Goal: Task Accomplishment & Management: Complete application form

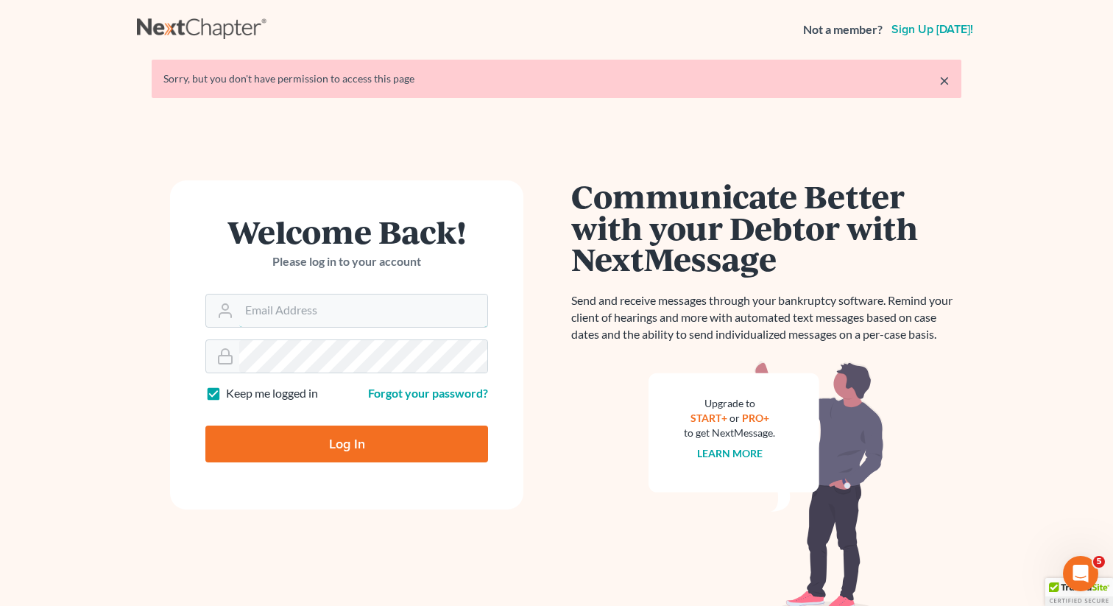
type input "[PERSON_NAME][EMAIL_ADDRESS][DOMAIN_NAME]"
click at [275, 435] on input "Log In" at bounding box center [346, 443] width 283 height 37
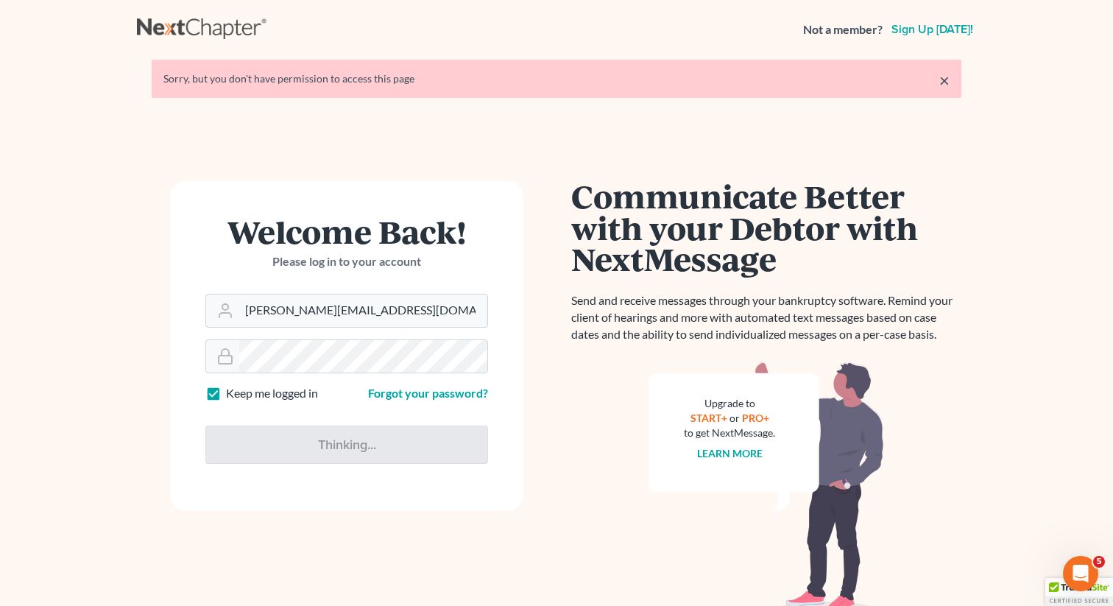
type input "Thinking..."
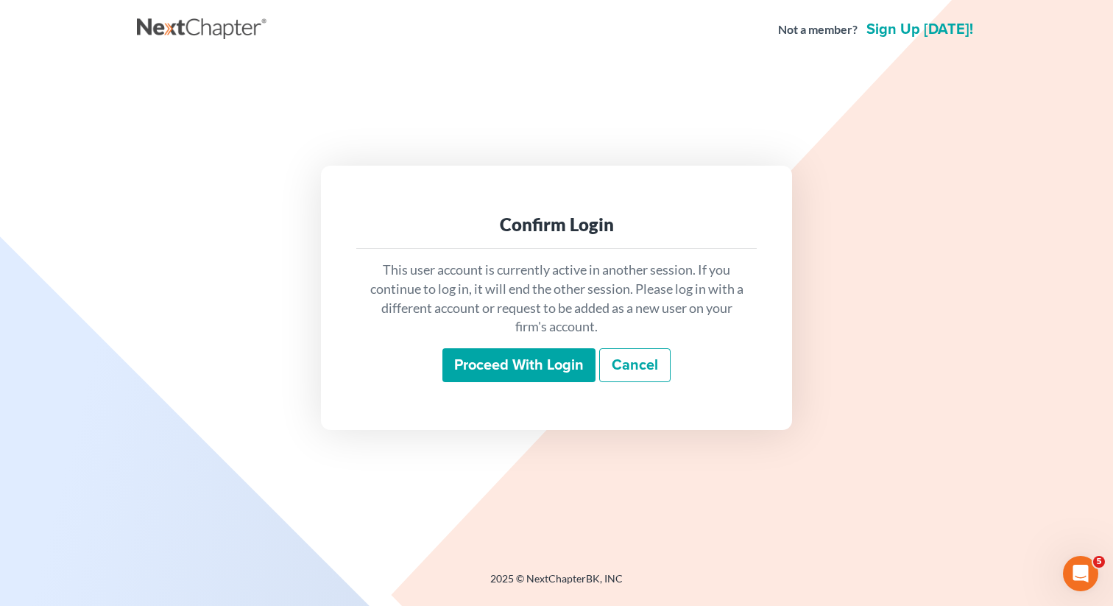
click at [471, 364] on input "Proceed with login" at bounding box center [518, 365] width 153 height 34
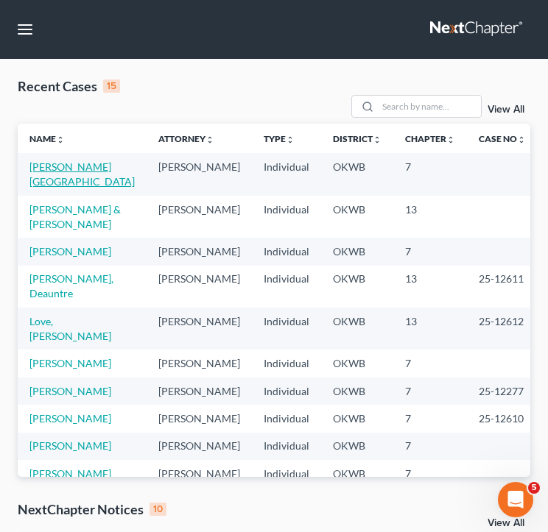
click at [98, 163] on link "[PERSON_NAME][GEOGRAPHIC_DATA]" at bounding box center [81, 173] width 105 height 27
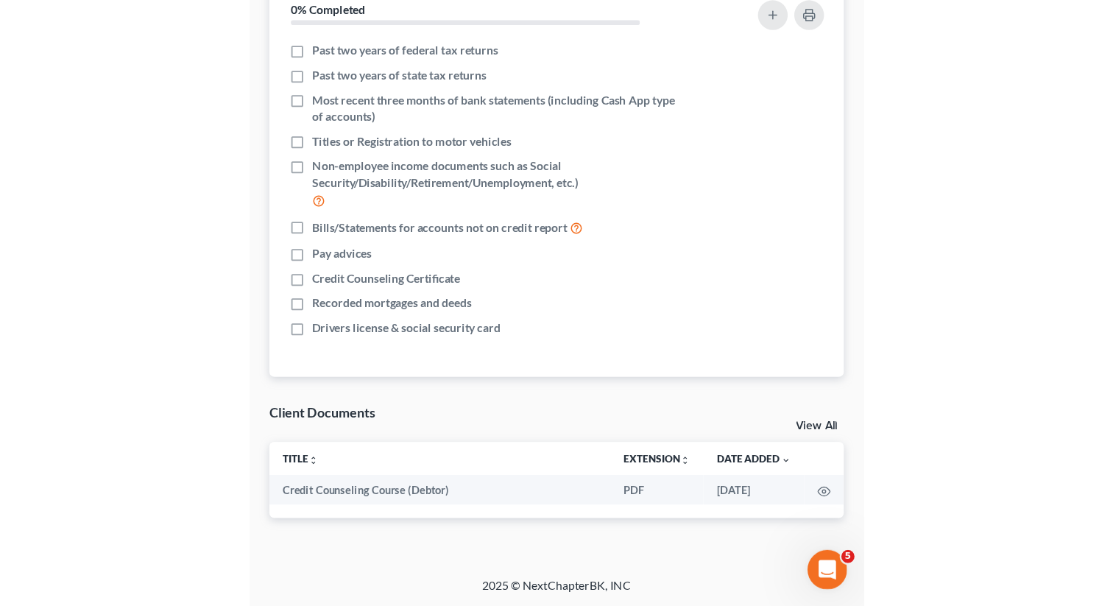
scroll to position [194, 0]
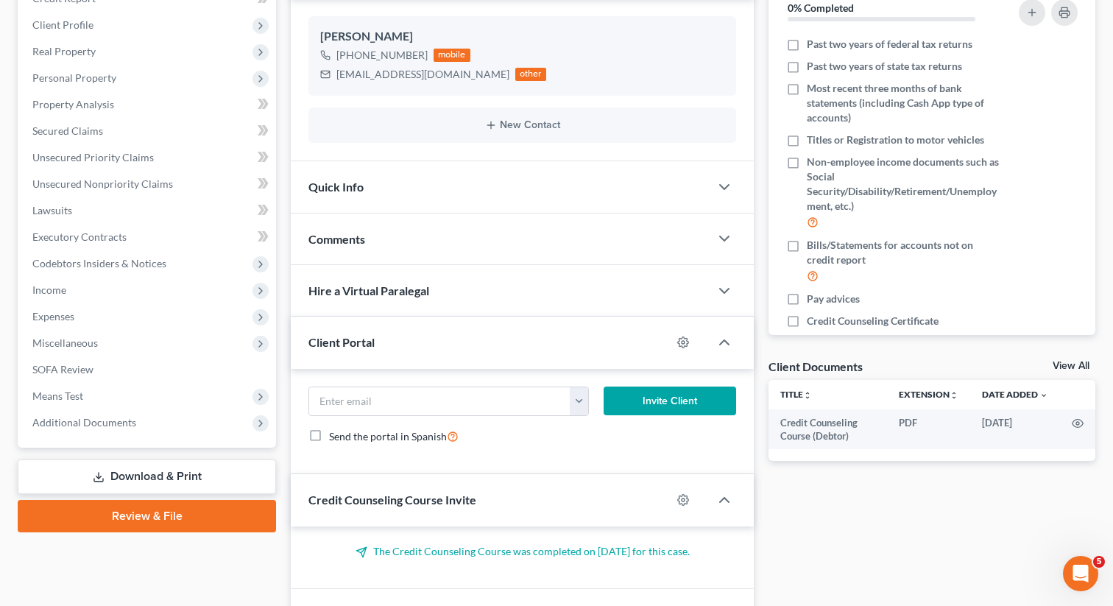
click at [179, 510] on link "Review & File" at bounding box center [147, 516] width 258 height 32
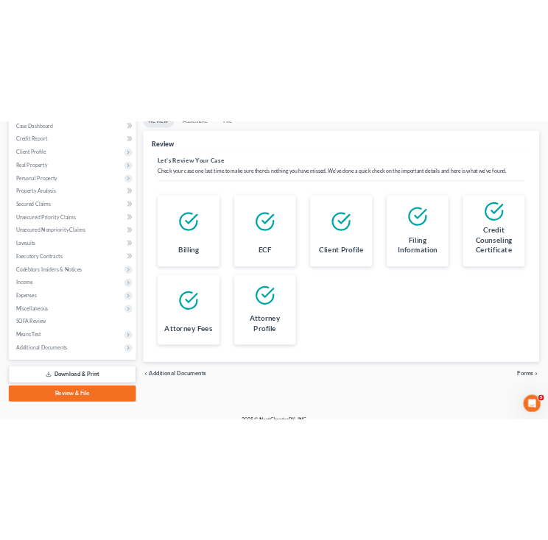
scroll to position [175, 0]
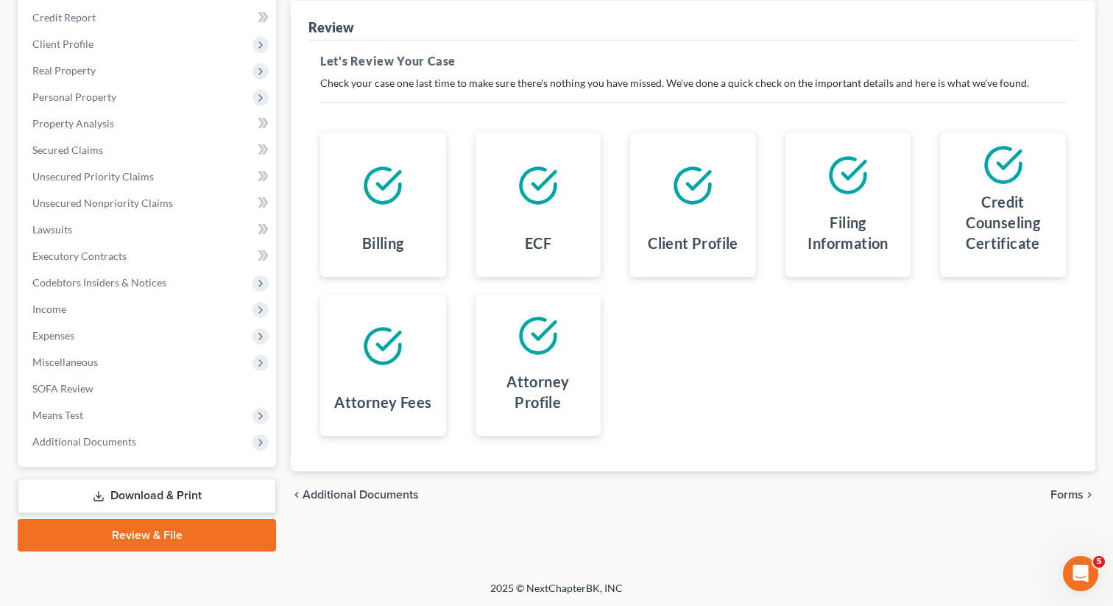
click at [1052, 492] on span "Forms" at bounding box center [1066, 495] width 33 height 12
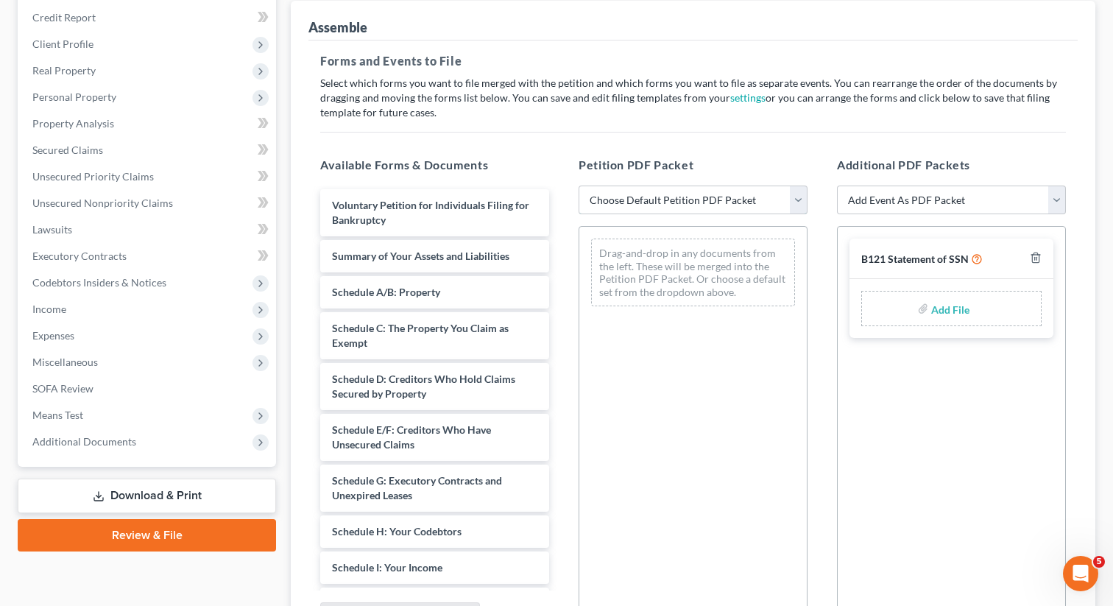
click at [696, 192] on select "Choose Default Petition PDF Packet Complete Bankruptcy Petition (all forms and …" at bounding box center [693, 199] width 229 height 29
select select "0"
click at [579, 185] on select "Choose Default Petition PDF Packet Complete Bankruptcy Petition (all forms and …" at bounding box center [693, 199] width 229 height 29
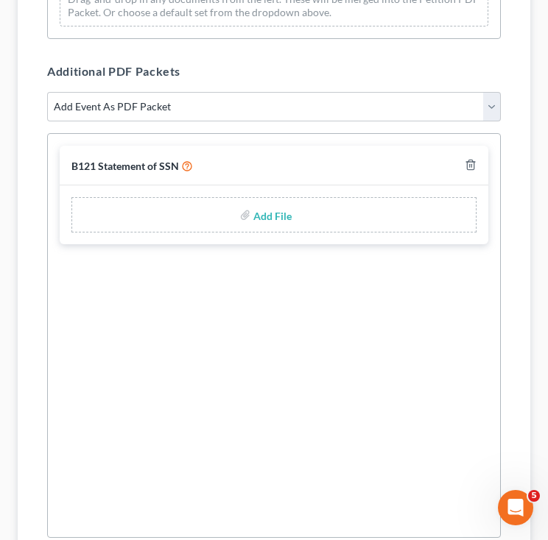
scroll to position [1481, 0]
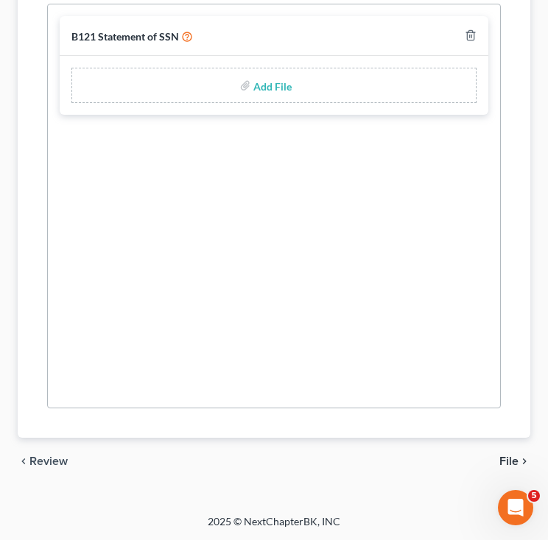
click at [514, 459] on span "File" at bounding box center [508, 462] width 19 height 12
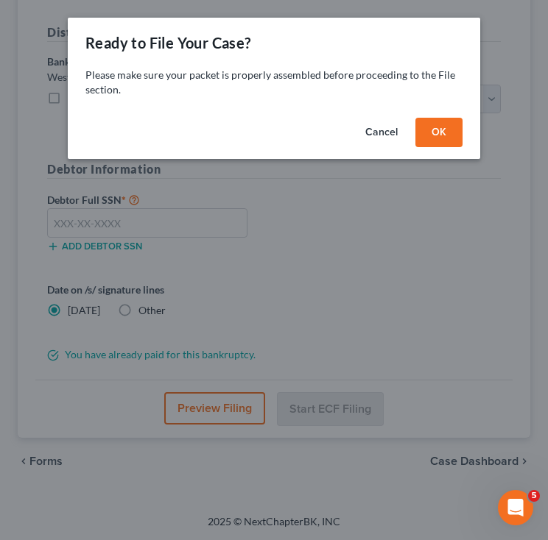
click at [426, 131] on button "OK" at bounding box center [438, 132] width 47 height 29
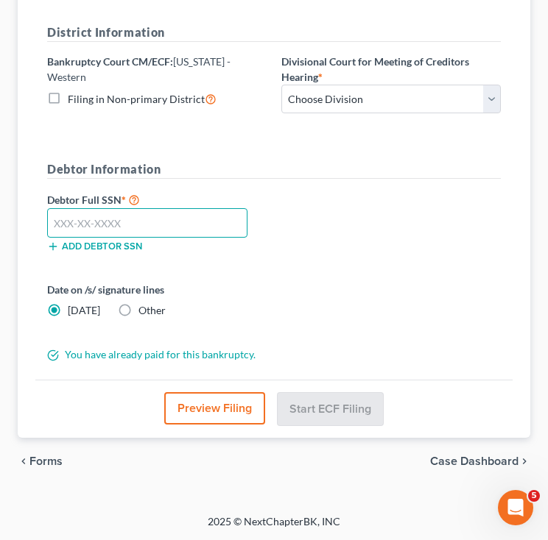
click at [114, 222] on input "text" at bounding box center [147, 222] width 200 height 29
type input "445-78-0503"
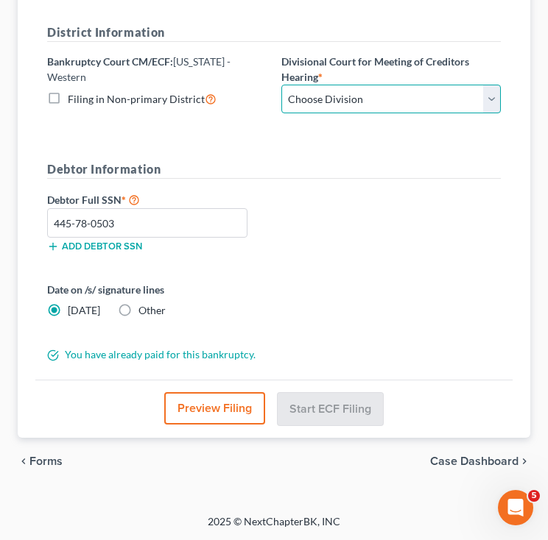
click at [304, 92] on select "Choose Division [US_STATE][GEOGRAPHIC_DATA]" at bounding box center [390, 99] width 219 height 29
select select "0"
click at [281, 85] on select "Choose Division [US_STATE][GEOGRAPHIC_DATA]" at bounding box center [390, 99] width 219 height 29
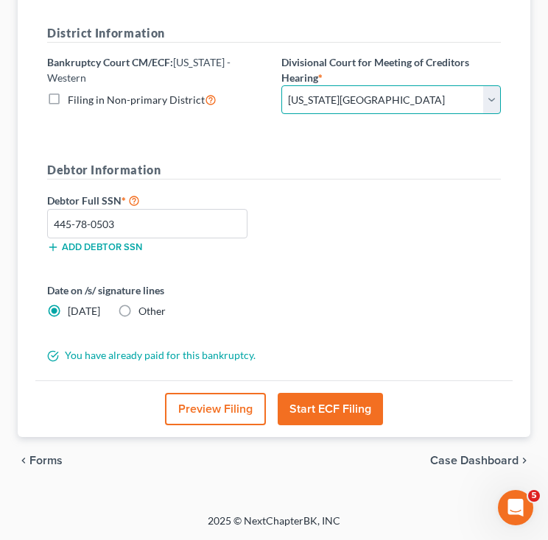
scroll to position [336, 0]
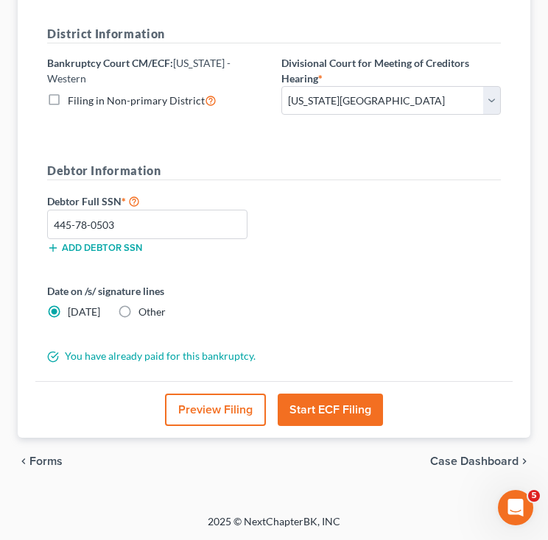
click at [318, 416] on button "Start ECF Filing" at bounding box center [329, 410] width 105 height 32
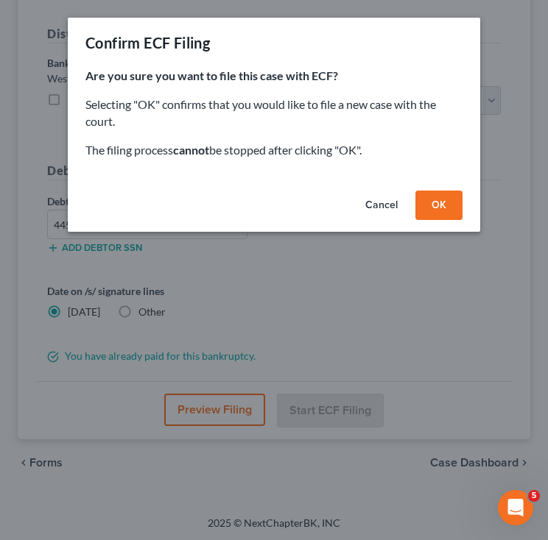
click at [446, 210] on button "OK" at bounding box center [438, 205] width 47 height 29
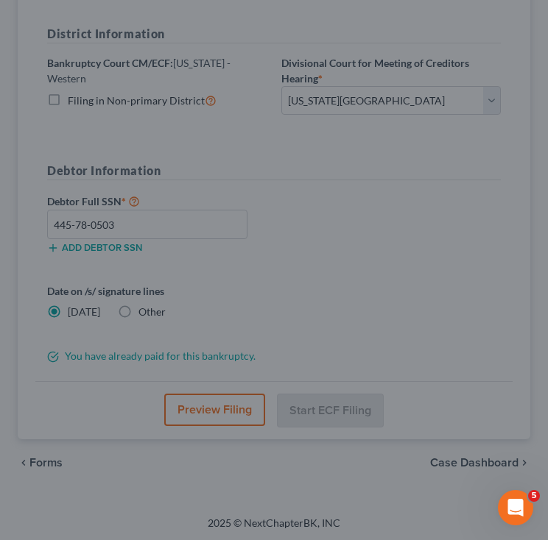
scroll to position [125, 0]
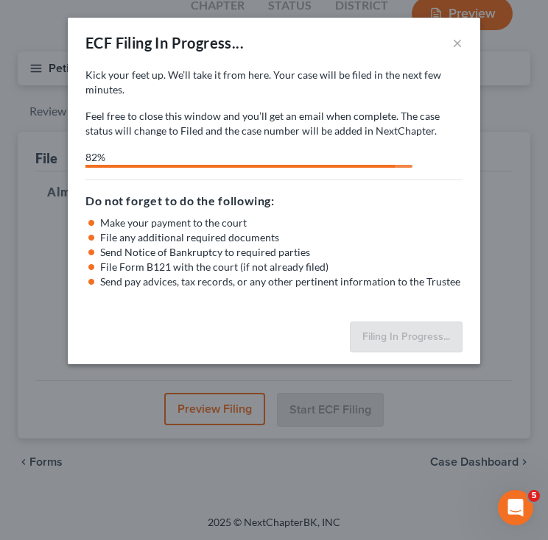
select select "0"
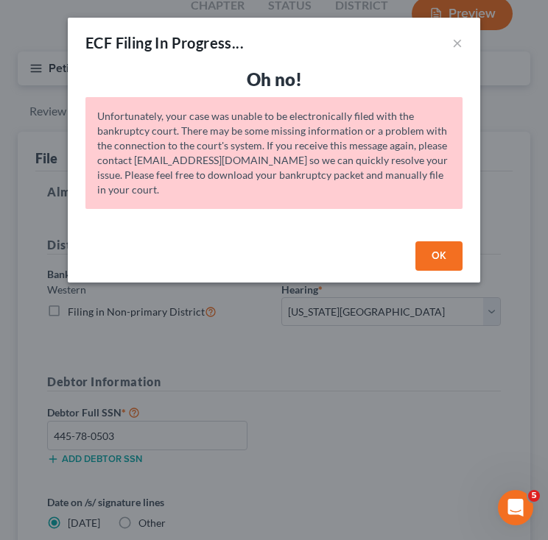
click at [453, 256] on button "OK" at bounding box center [438, 255] width 47 height 29
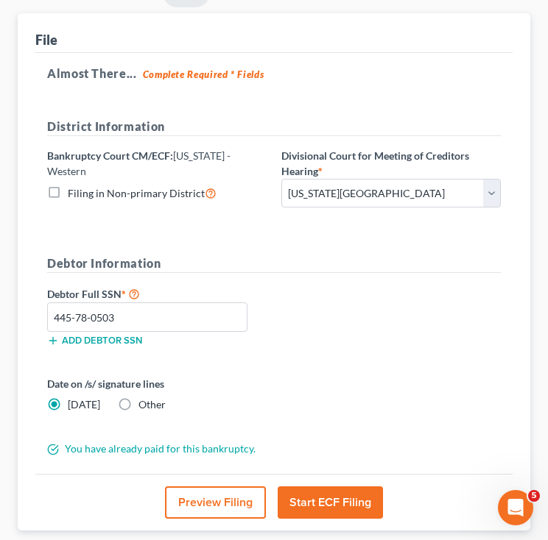
scroll to position [336, 0]
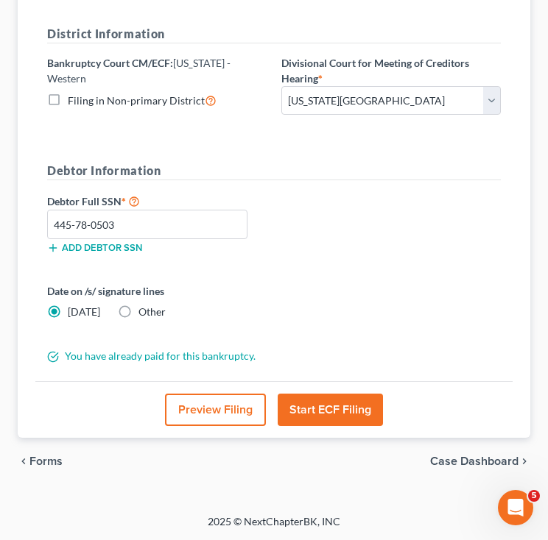
click at [314, 411] on button "Start ECF Filing" at bounding box center [329, 410] width 105 height 32
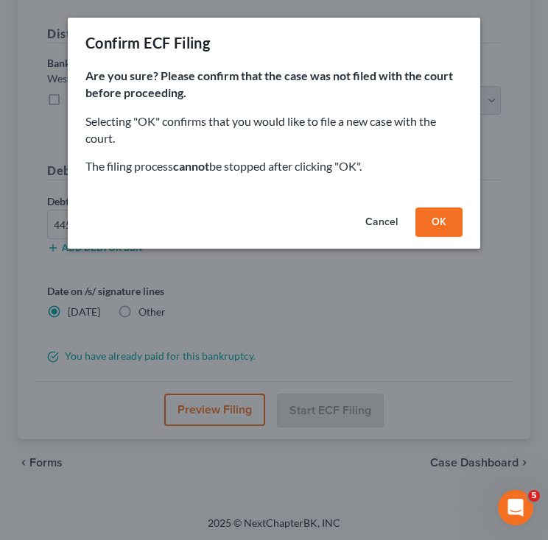
click at [433, 211] on button "OK" at bounding box center [438, 222] width 47 height 29
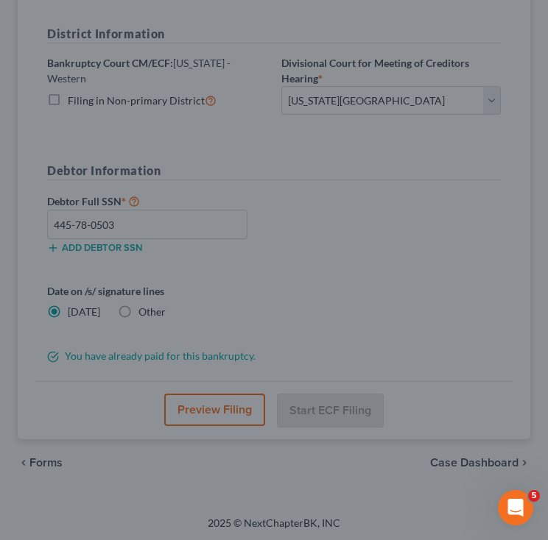
scroll to position [125, 0]
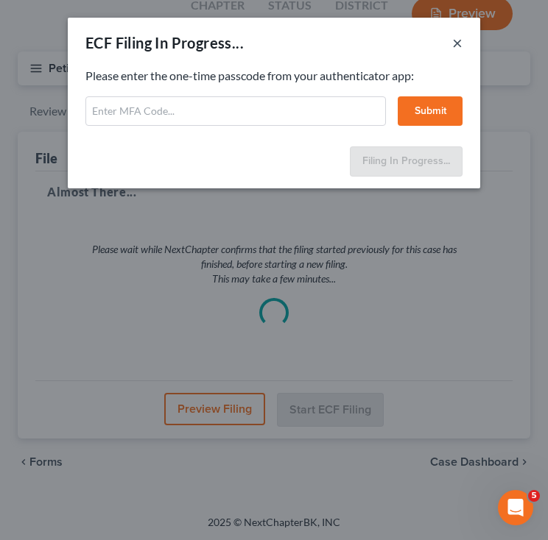
click at [453, 40] on button "×" at bounding box center [457, 43] width 10 height 18
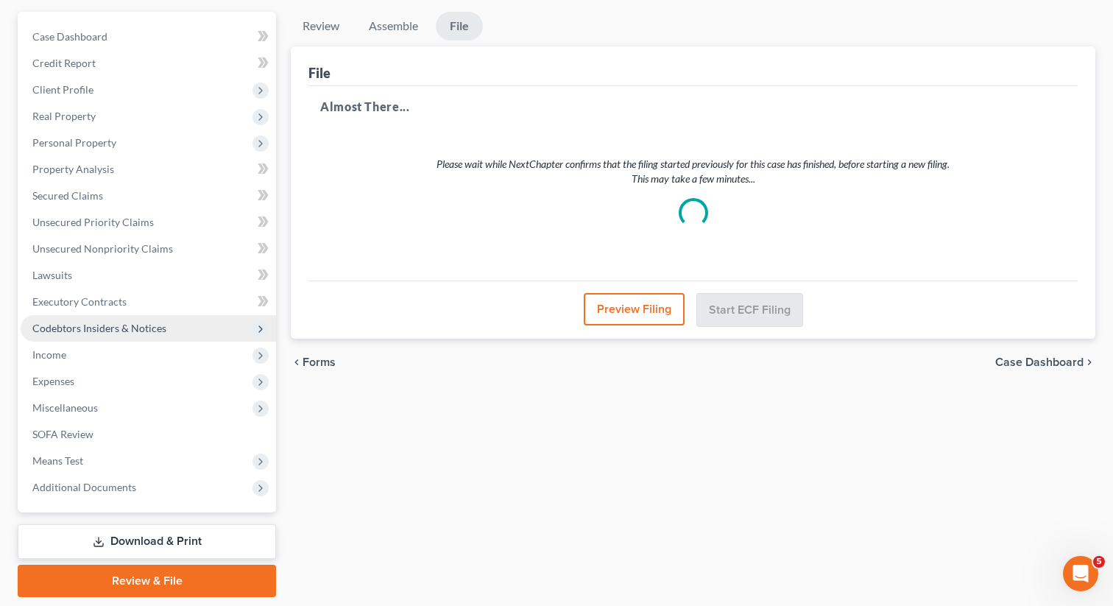
scroll to position [175, 0]
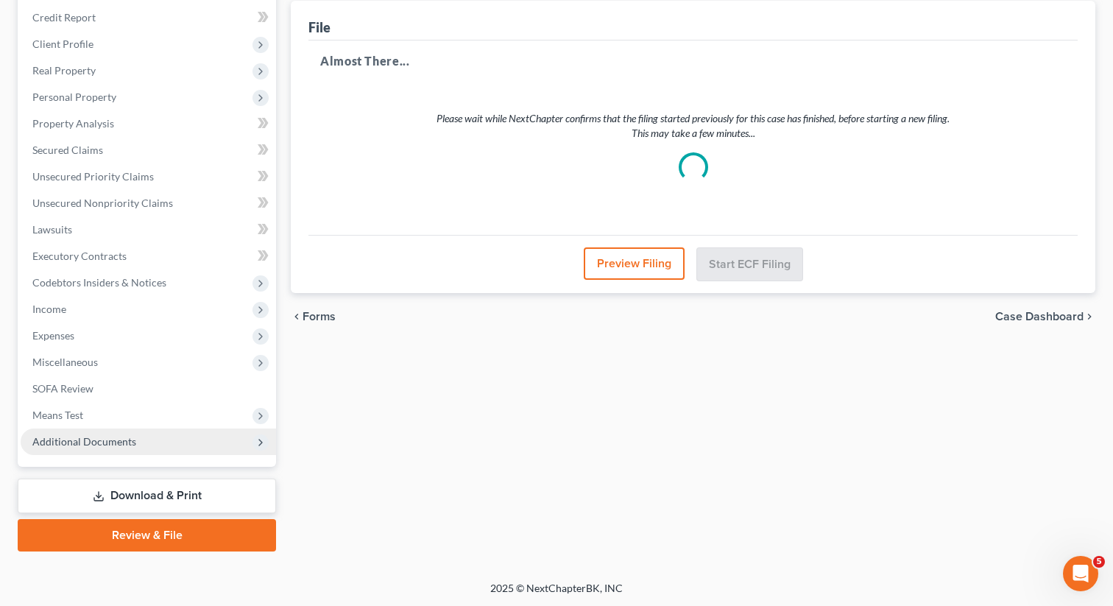
click at [101, 431] on span "Additional Documents" at bounding box center [148, 441] width 255 height 26
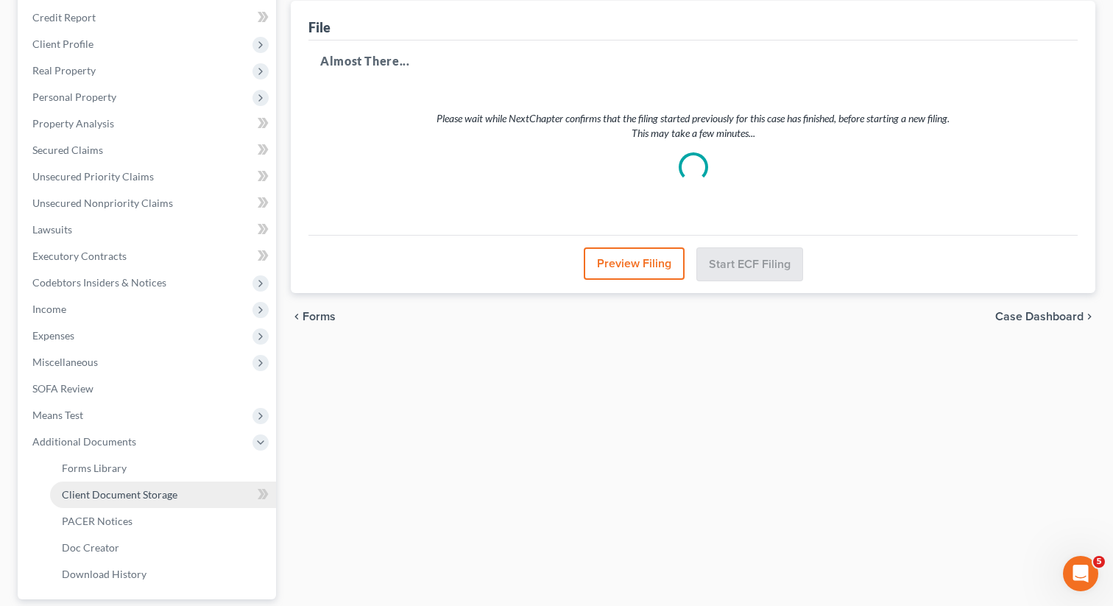
click at [116, 489] on span "Client Document Storage" at bounding box center [120, 494] width 116 height 13
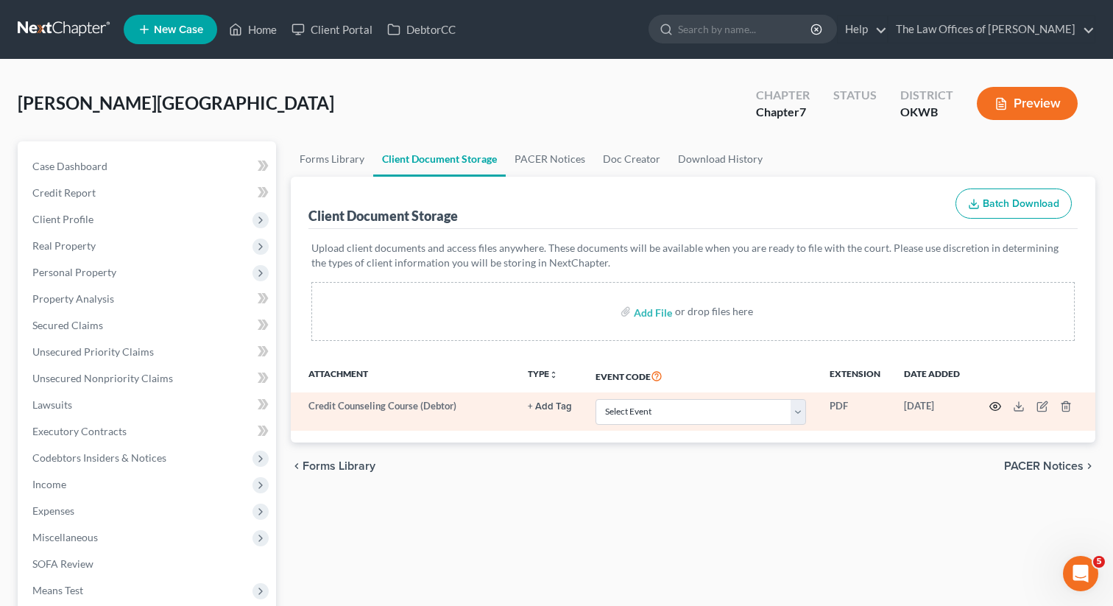
click at [997, 406] on circle "button" at bounding box center [995, 406] width 3 height 3
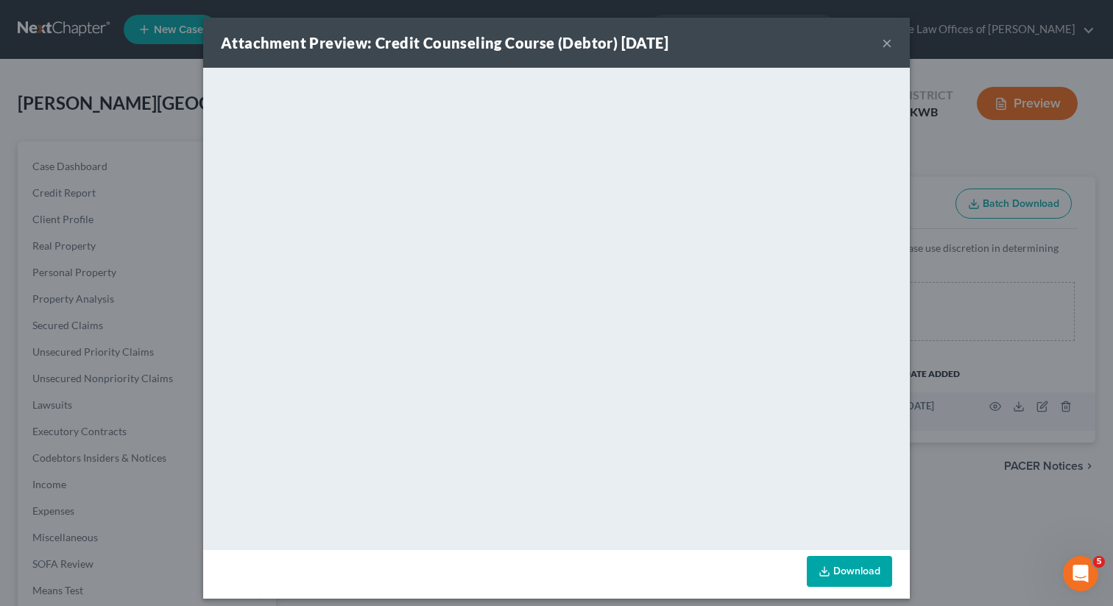
click at [888, 46] on button "×" at bounding box center [887, 43] width 10 height 18
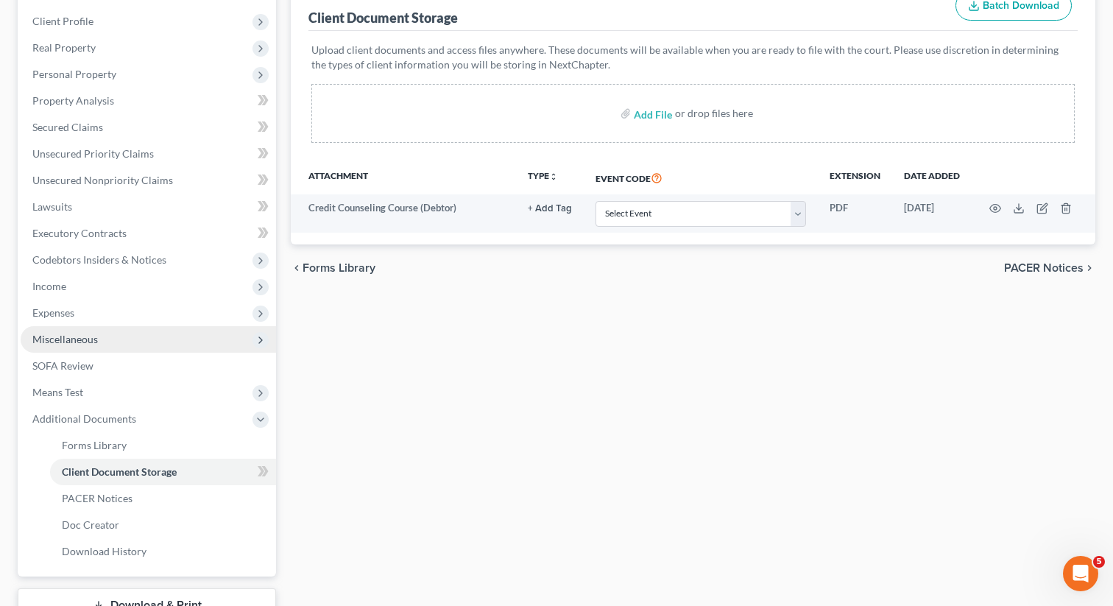
scroll to position [308, 0]
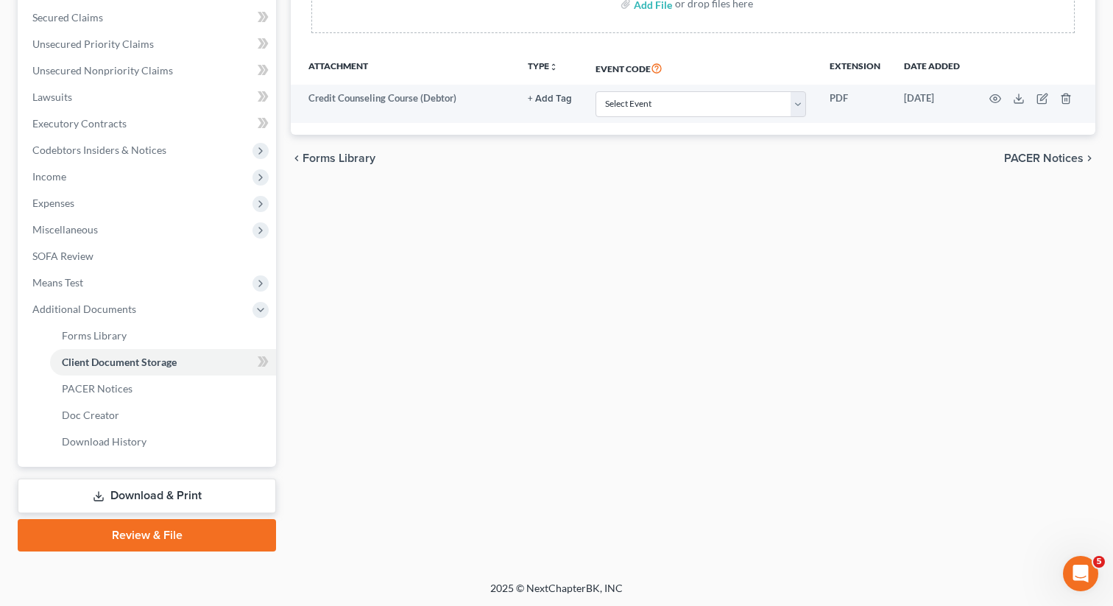
click at [160, 525] on link "Review & File" at bounding box center [147, 535] width 258 height 32
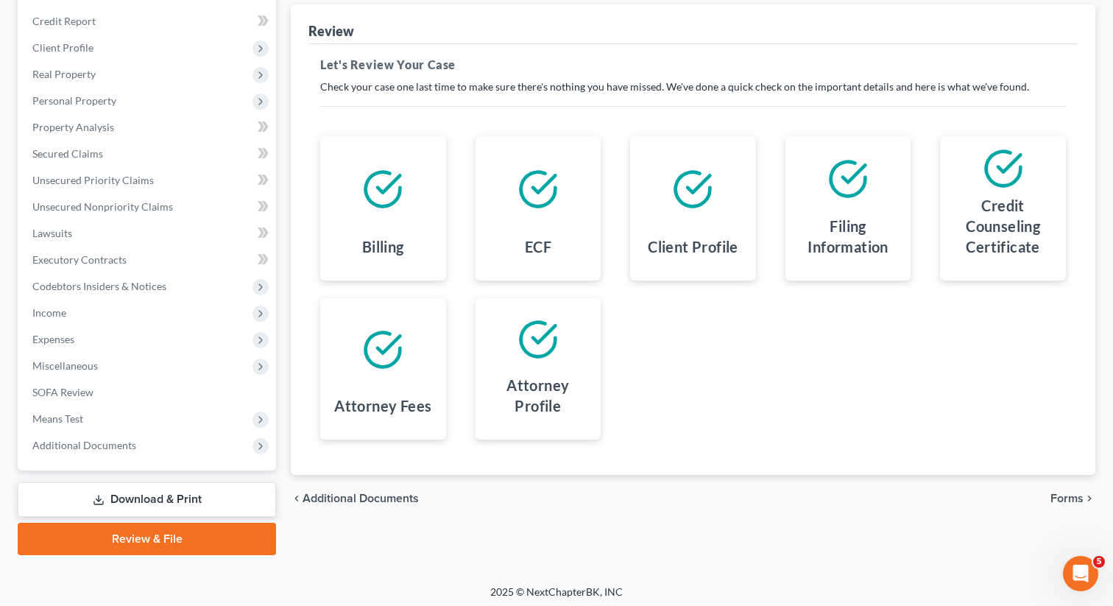
scroll to position [175, 0]
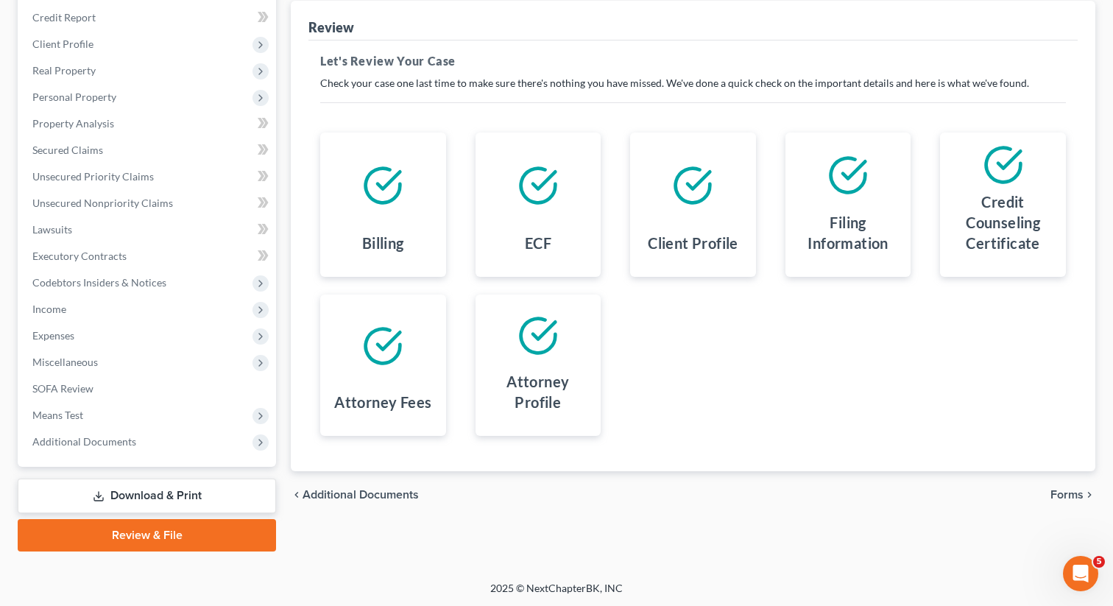
click at [1057, 489] on span "Forms" at bounding box center [1066, 495] width 33 height 12
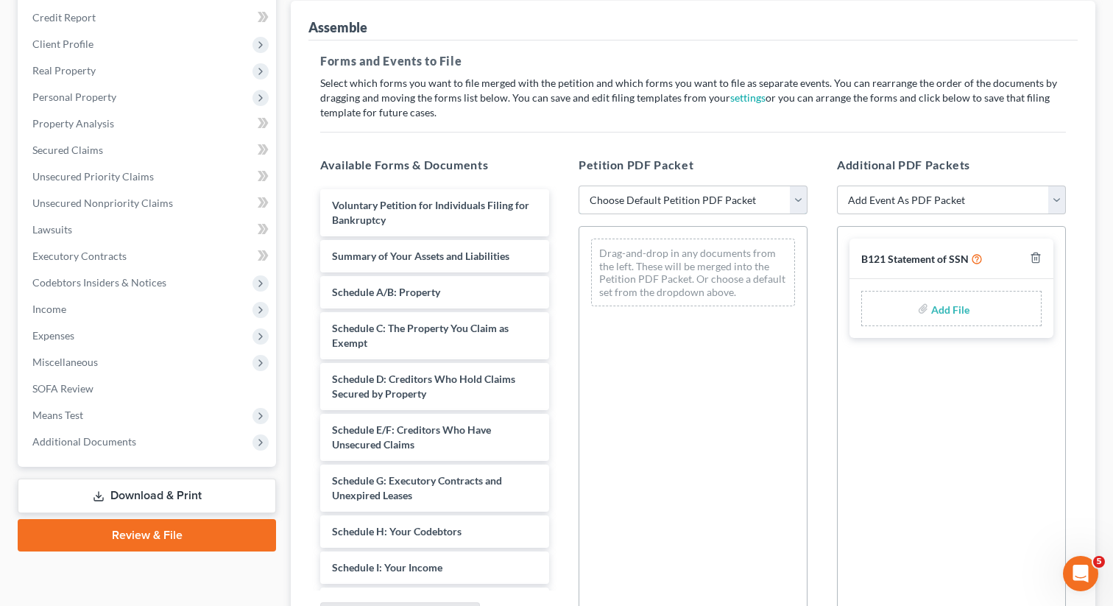
click at [706, 205] on select "Choose Default Petition PDF Packet Complete Bankruptcy Petition (all forms and …" at bounding box center [693, 199] width 229 height 29
select select "0"
click at [579, 185] on select "Choose Default Petition PDF Packet Complete Bankruptcy Petition (all forms and …" at bounding box center [693, 199] width 229 height 29
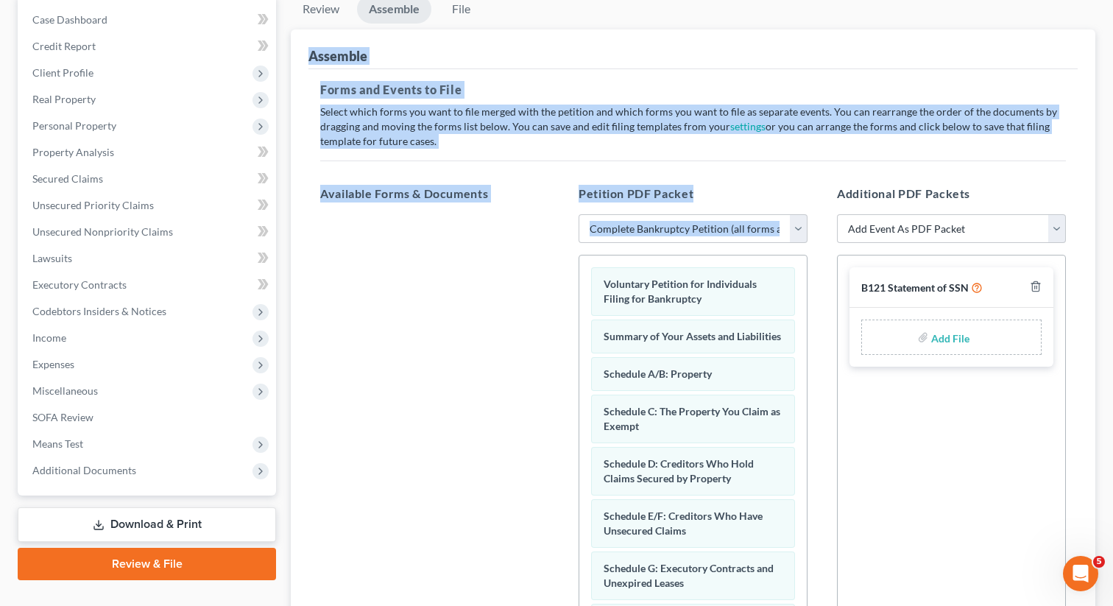
click at [581, 0] on html "Home New Case Client Portal DebtorCC The Law Offices of [PERSON_NAME] Martin [E…" at bounding box center [556, 323] width 1113 height 938
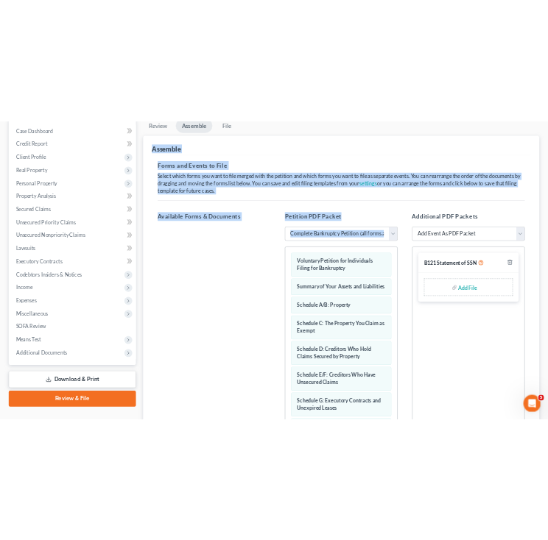
scroll to position [89, 0]
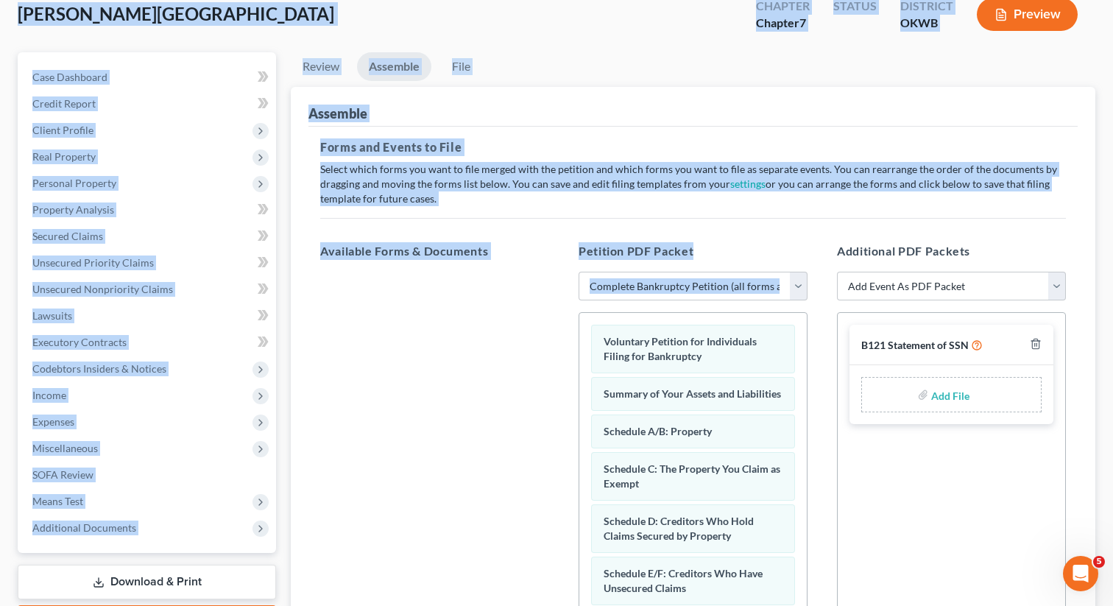
click at [930, 398] on div "Add File" at bounding box center [951, 394] width 180 height 35
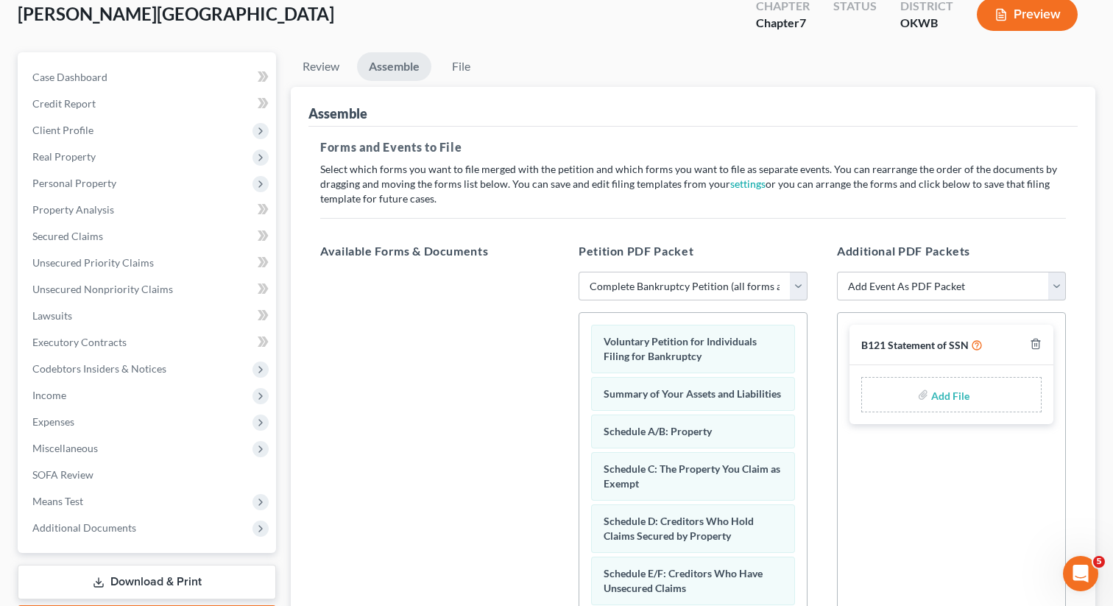
click at [932, 396] on input "file" at bounding box center [948, 394] width 35 height 26
click at [947, 391] on input "file" at bounding box center [948, 394] width 35 height 26
click at [944, 397] on input "file" at bounding box center [948, 394] width 35 height 26
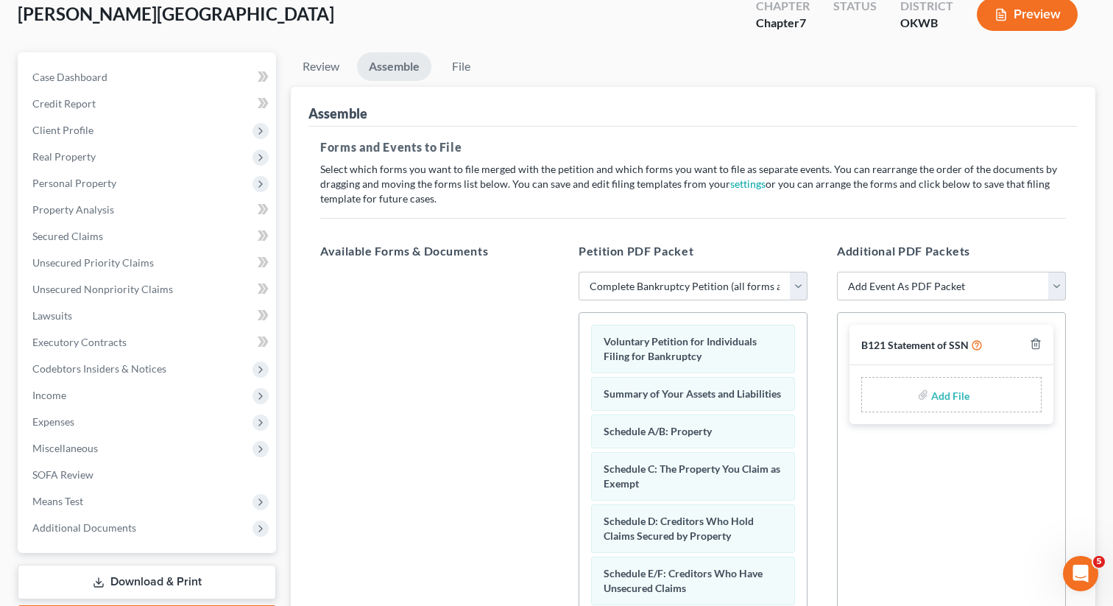
click at [944, 397] on input "file" at bounding box center [948, 394] width 35 height 26
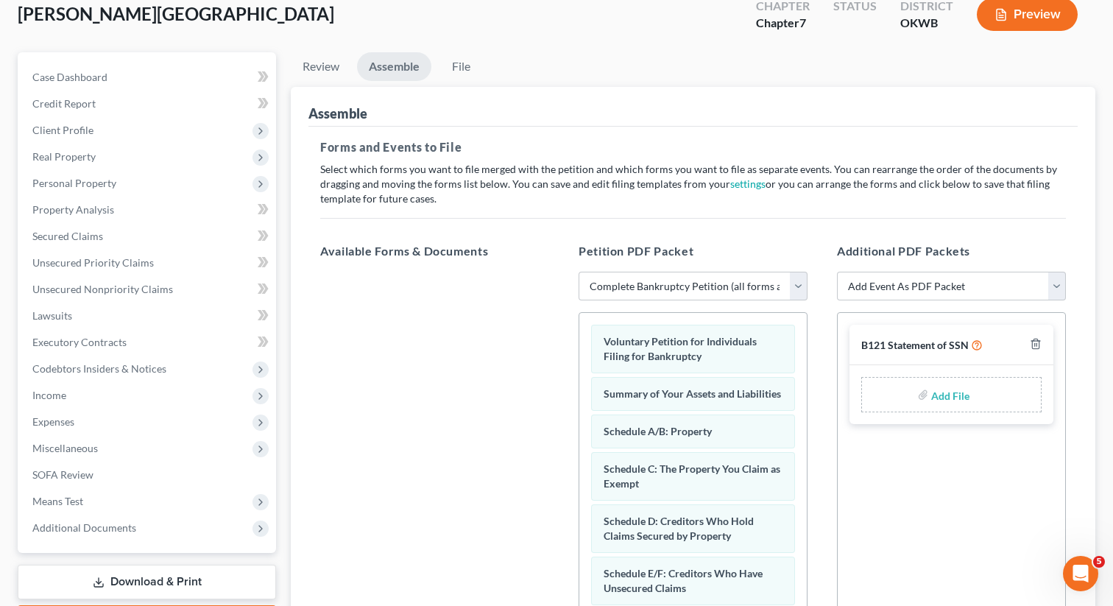
click at [944, 397] on input "file" at bounding box center [948, 394] width 35 height 26
click at [940, 392] on input "file" at bounding box center [948, 394] width 35 height 26
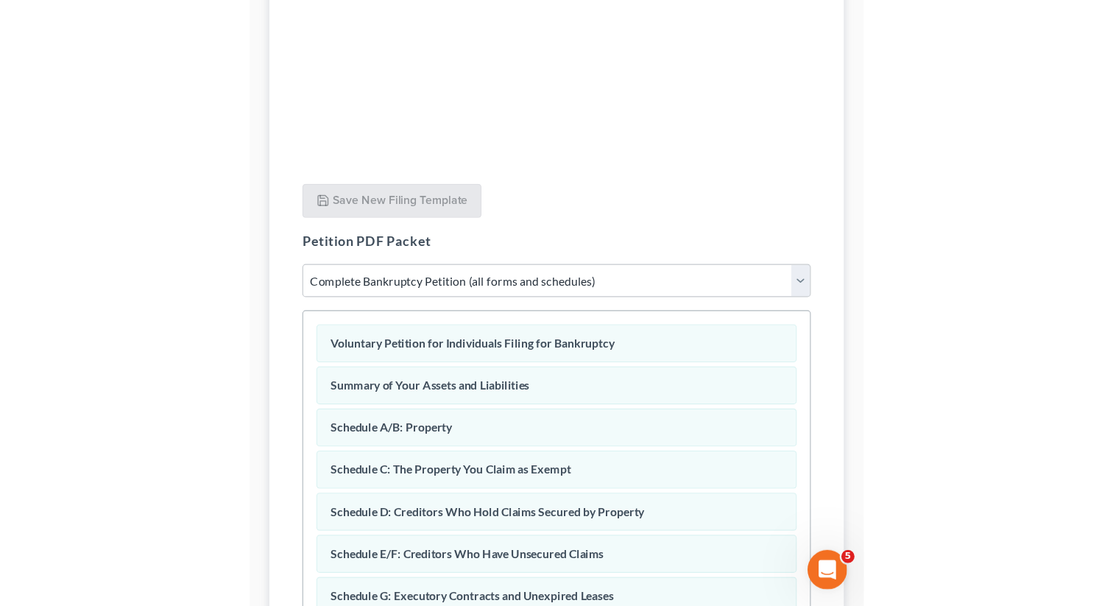
scroll to position [242, 0]
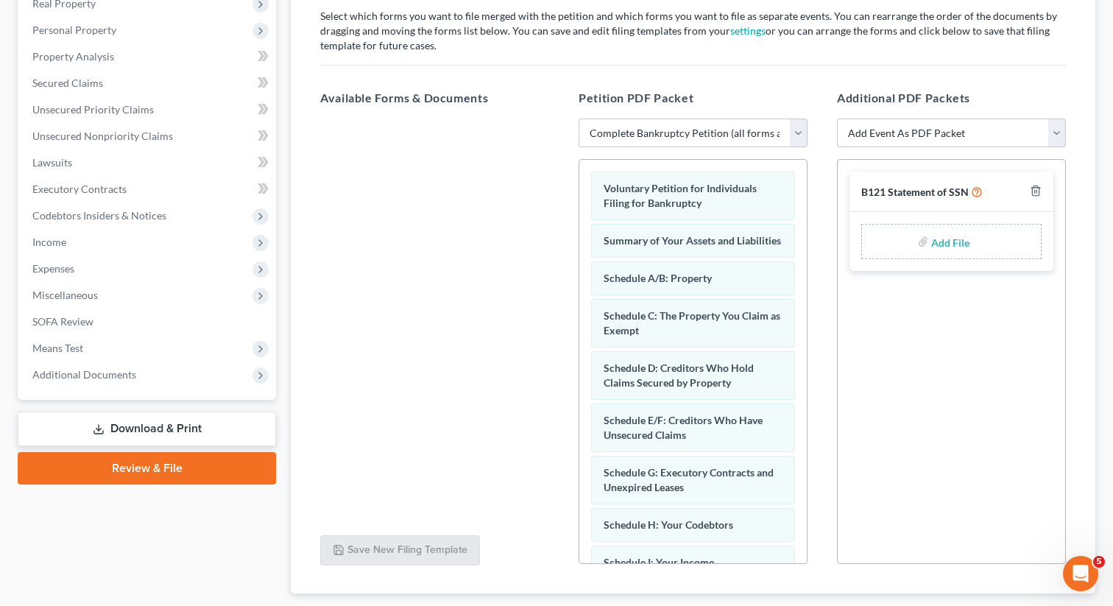
click at [943, 244] on input "file" at bounding box center [948, 241] width 35 height 26
click at [955, 252] on input "file" at bounding box center [948, 241] width 35 height 26
click at [955, 243] on input "file" at bounding box center [948, 241] width 35 height 26
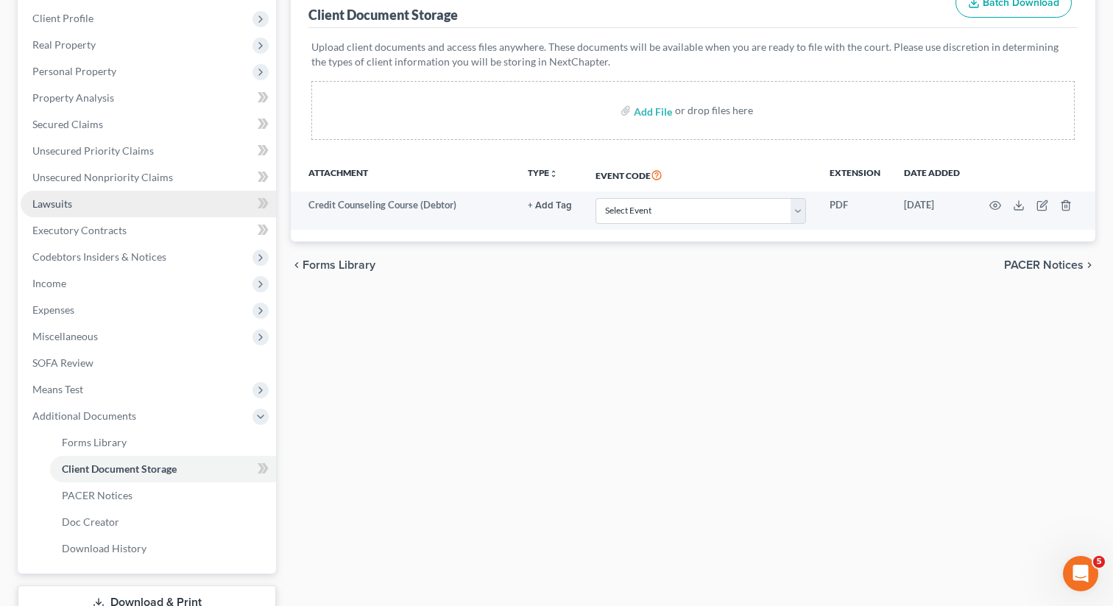
scroll to position [308, 0]
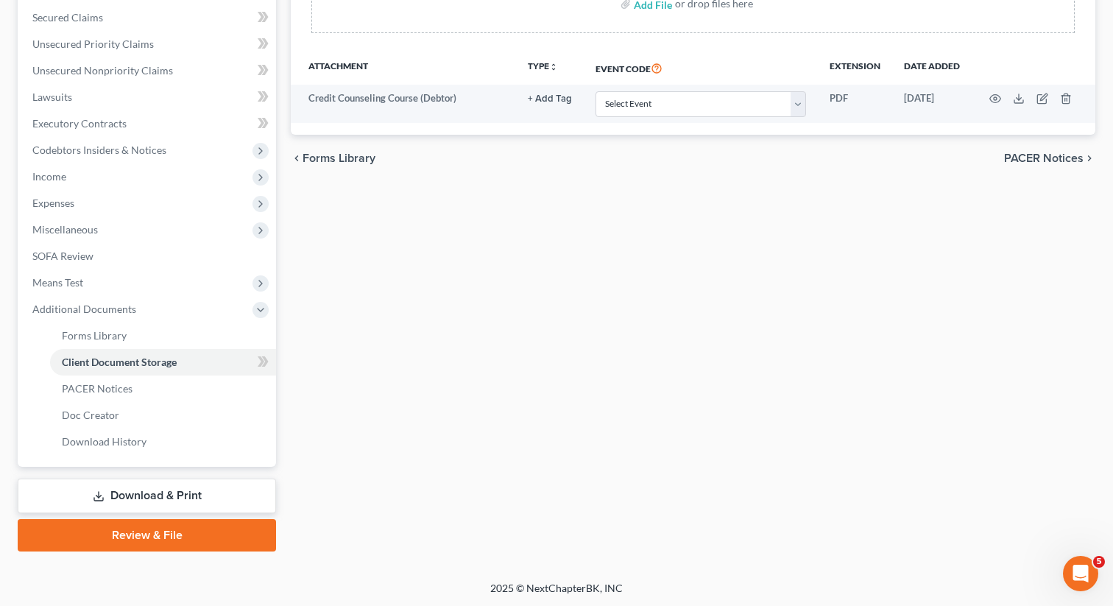
click at [165, 531] on link "Review & File" at bounding box center [147, 535] width 258 height 32
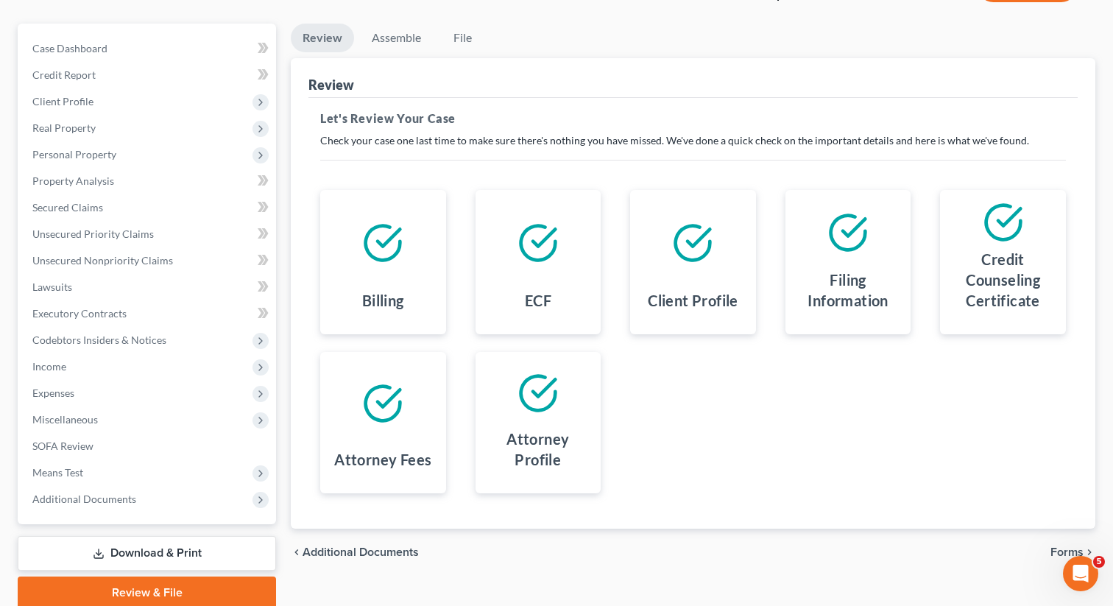
scroll to position [175, 0]
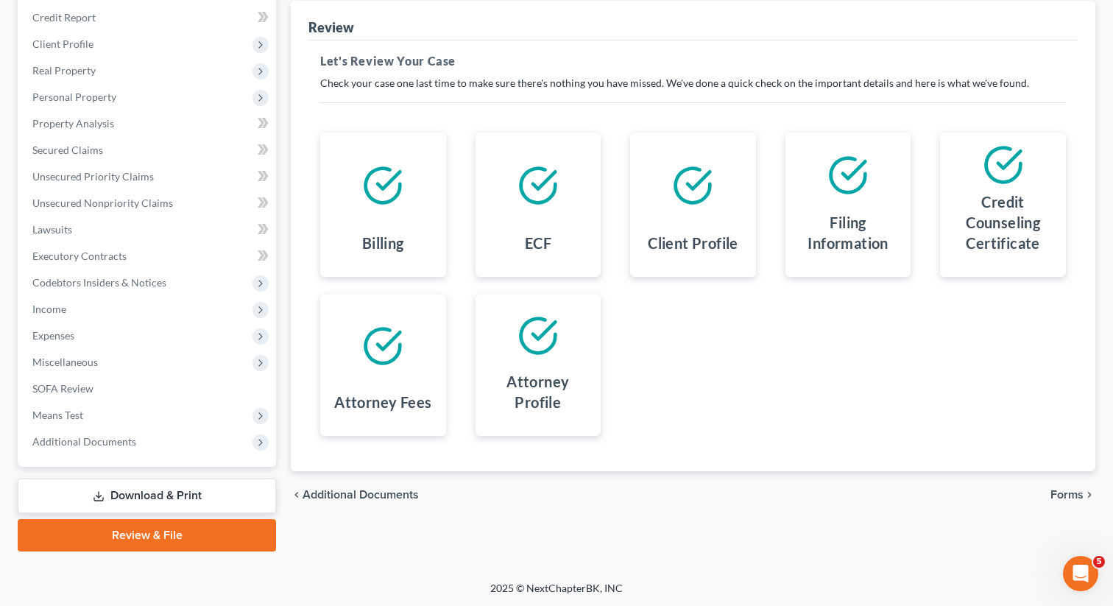
click at [1069, 494] on span "Forms" at bounding box center [1066, 495] width 33 height 12
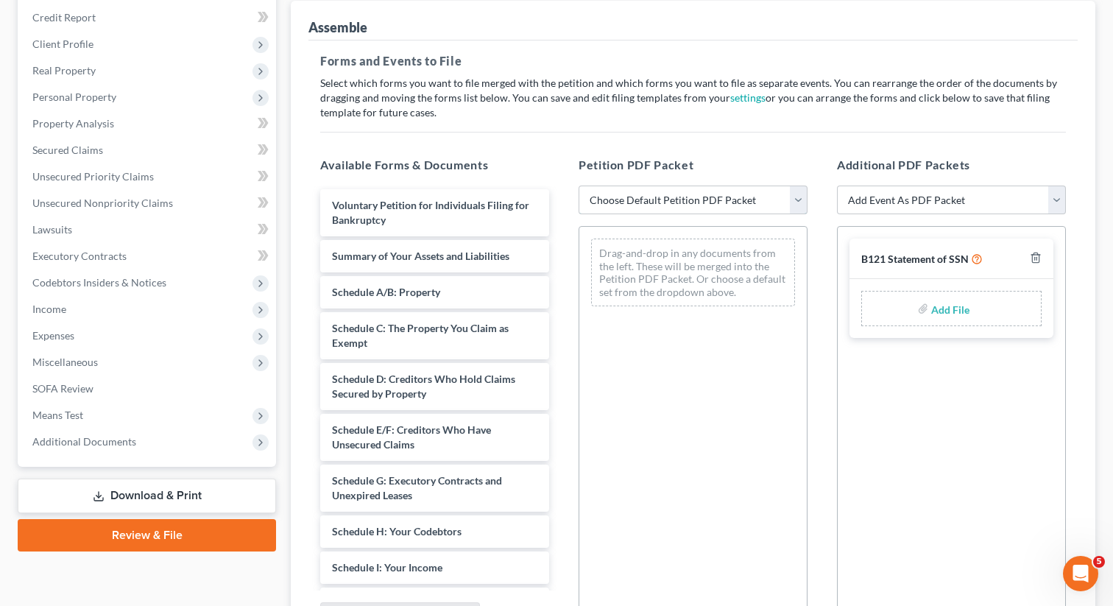
click at [671, 200] on select "Choose Default Petition PDF Packet Complete Bankruptcy Petition (all forms and …" at bounding box center [693, 199] width 229 height 29
select select "0"
click at [579, 185] on select "Choose Default Petition PDF Packet Complete Bankruptcy Petition (all forms and …" at bounding box center [693, 199] width 229 height 29
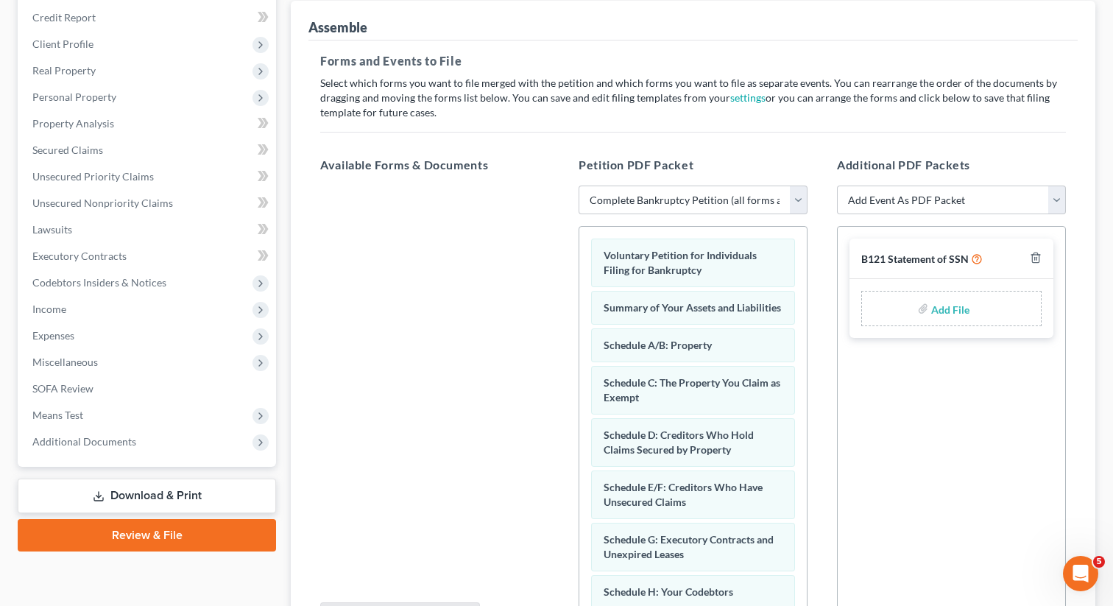
click at [944, 306] on input "file" at bounding box center [948, 308] width 35 height 26
click at [944, 305] on input "file" at bounding box center [948, 308] width 35 height 26
type input "C:\fakepath\Dropbox.app.zip"
